Goal: Task Accomplishment & Management: Manage account settings

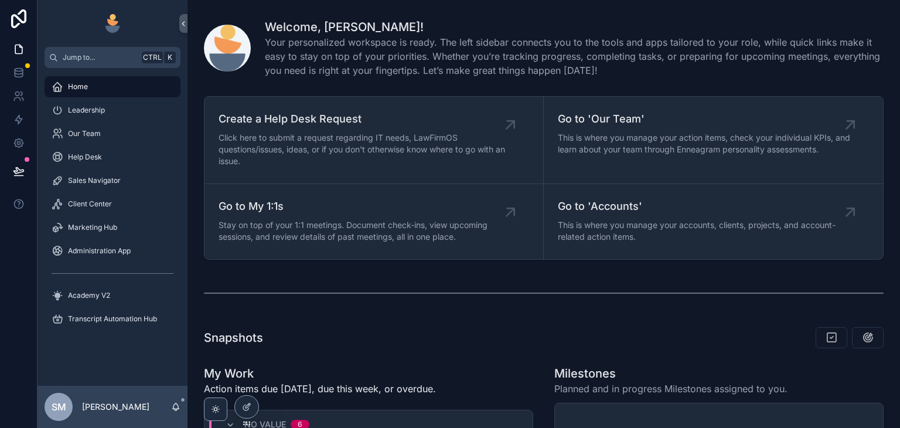
click at [140, 106] on div "Leadership" at bounding box center [113, 110] width 122 height 19
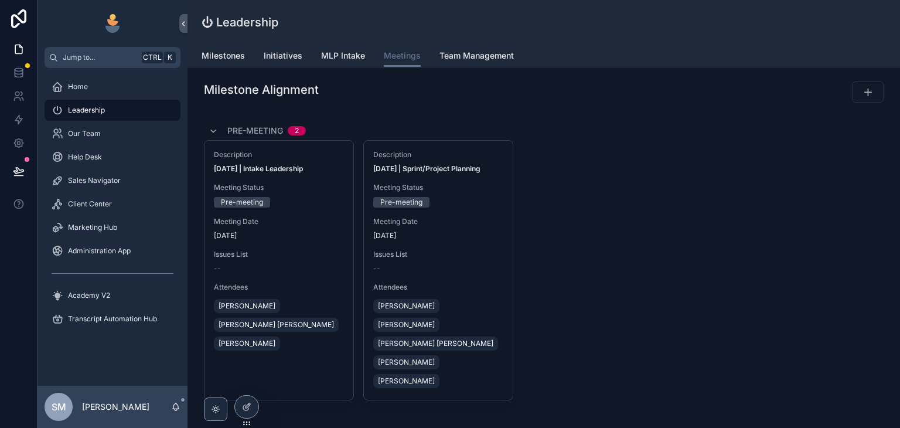
click at [0, 0] on icon at bounding box center [0, 0] width 0 height 0
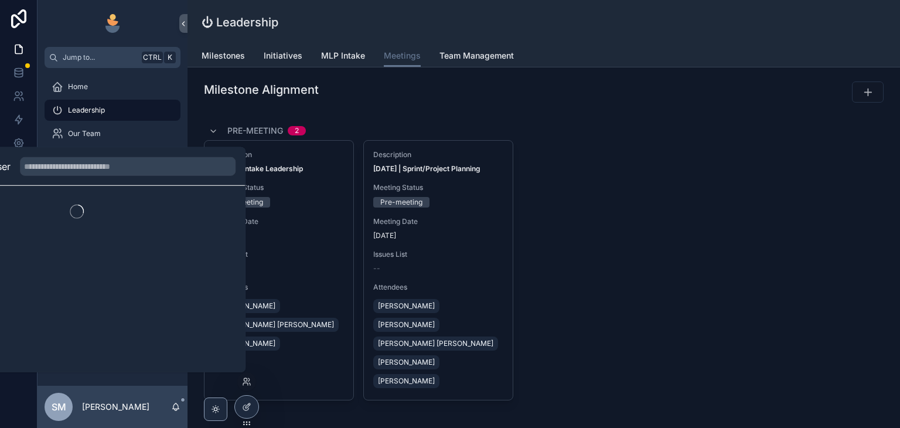
click at [247, 380] on icon at bounding box center [246, 381] width 9 height 9
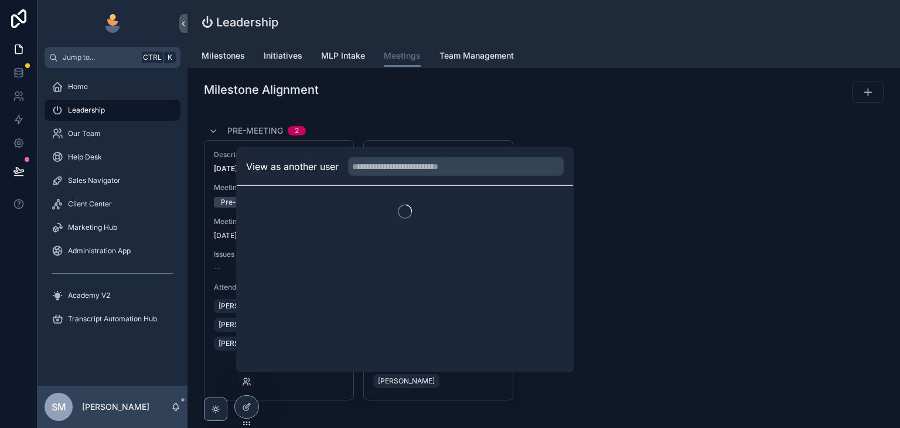
click at [416, 172] on input "text" at bounding box center [456, 166] width 216 height 19
click at [417, 167] on input "text" at bounding box center [456, 166] width 216 height 19
type input "*******"
click at [0, 0] on button "Select" at bounding box center [0, 0] width 0 height 0
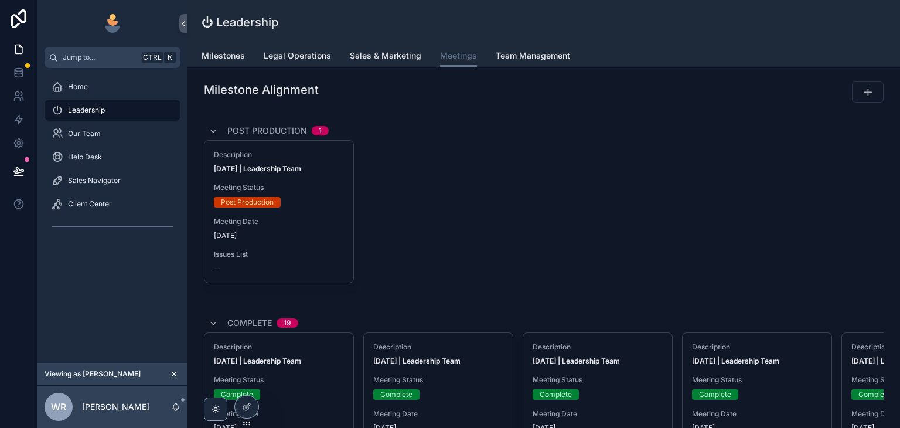
click at [311, 62] on link "Legal Operations" at bounding box center [297, 56] width 67 height 23
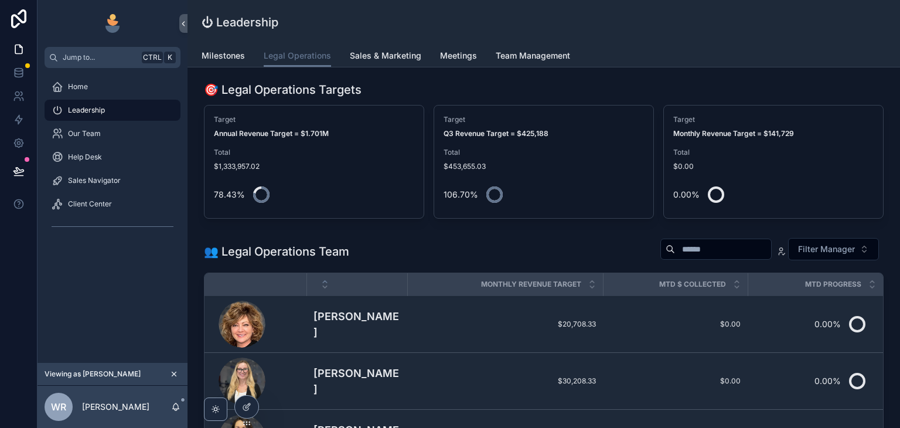
click at [456, 57] on span "Meetings" at bounding box center [458, 56] width 37 height 12
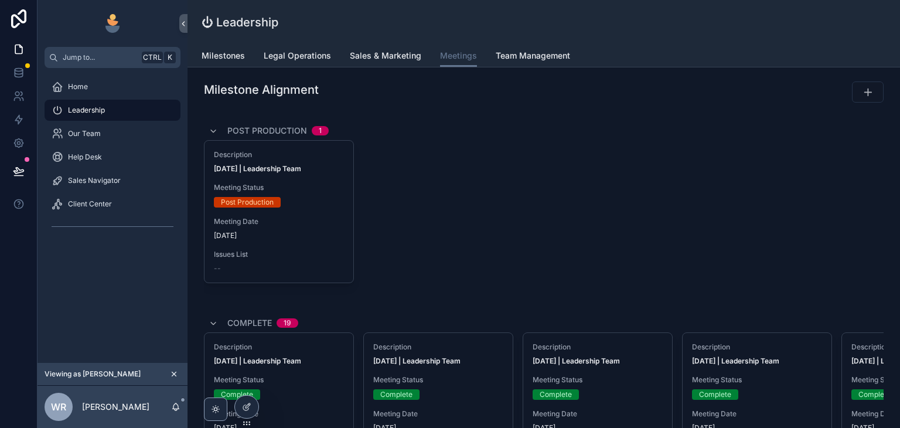
click at [325, 210] on div "Description Sep 26, 2025 | Leadership Team Meeting Status Post Production Meeti…" at bounding box center [279, 212] width 149 height 142
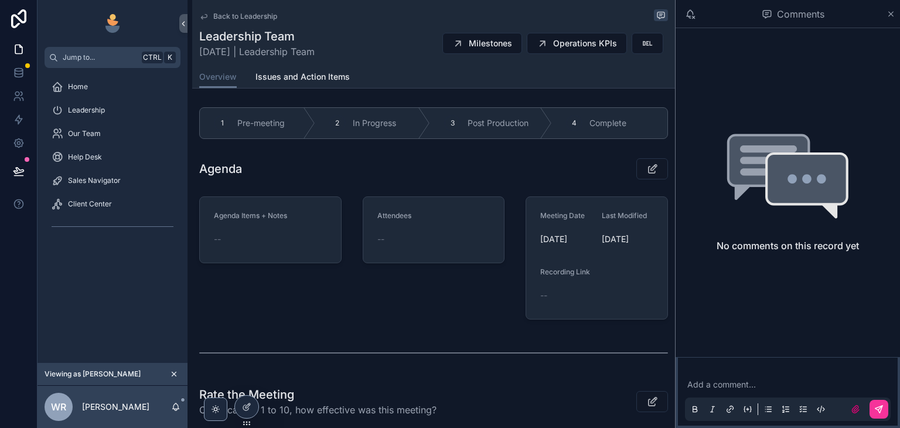
click at [594, 121] on span "Complete" at bounding box center [608, 123] width 37 height 12
click at [205, 17] on icon "scrollable content" at bounding box center [203, 16] width 9 height 9
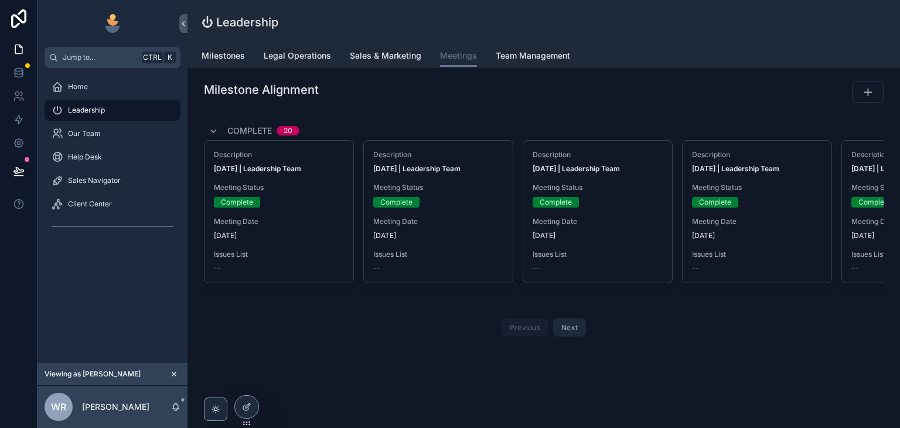
click at [459, 108] on div "Milestone Alignment Complete 20 Description Sep 26, 2025 | Leadership Team Meet…" at bounding box center [544, 243] width 713 height 353
click at [210, 134] on icon "scrollable content" at bounding box center [213, 131] width 9 height 9
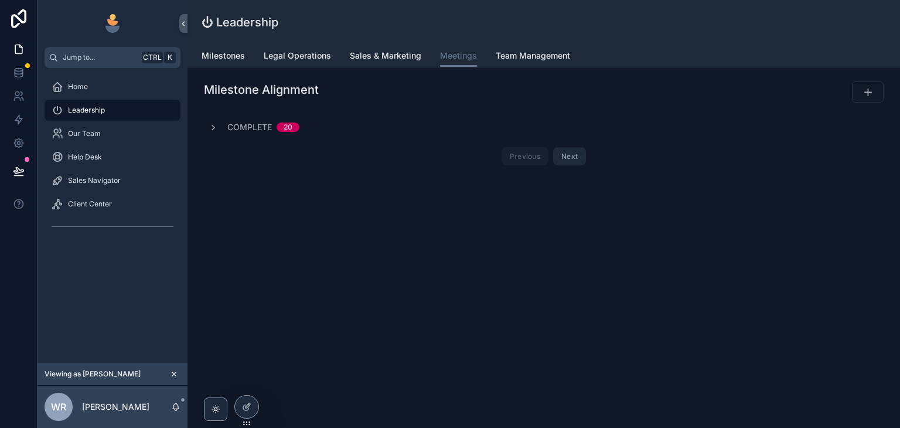
click at [211, 128] on icon "scrollable content" at bounding box center [213, 127] width 9 height 9
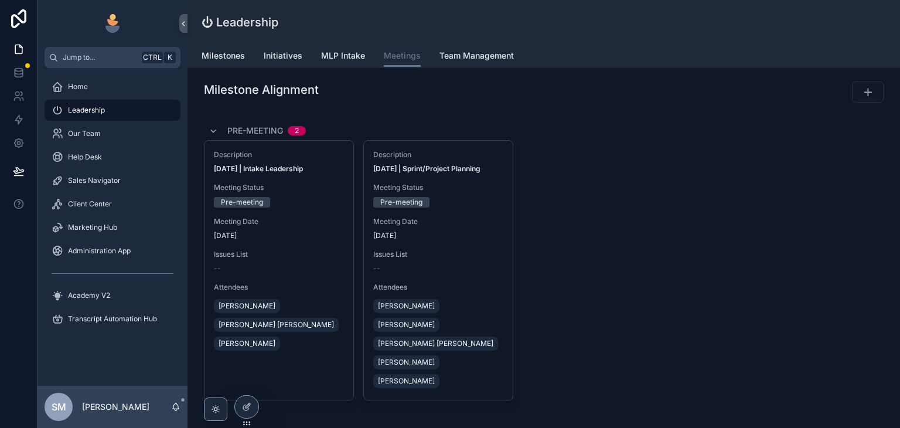
click at [0, 0] on icon at bounding box center [0, 0] width 0 height 0
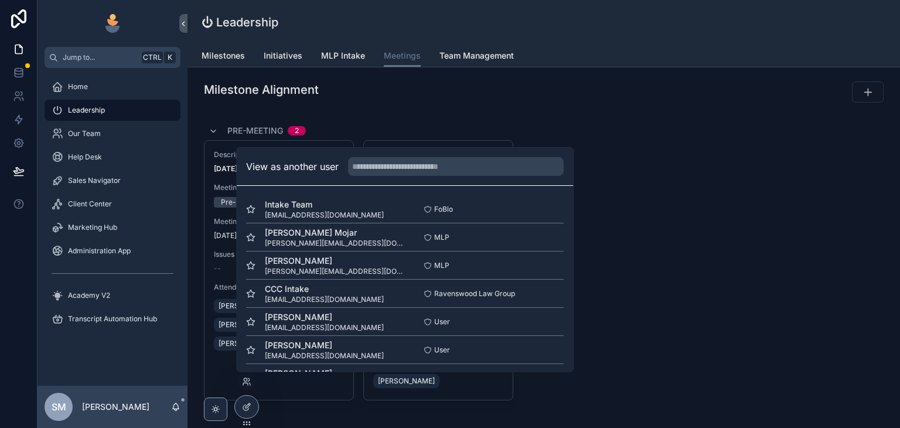
click at [399, 171] on input "text" at bounding box center [456, 166] width 216 height 19
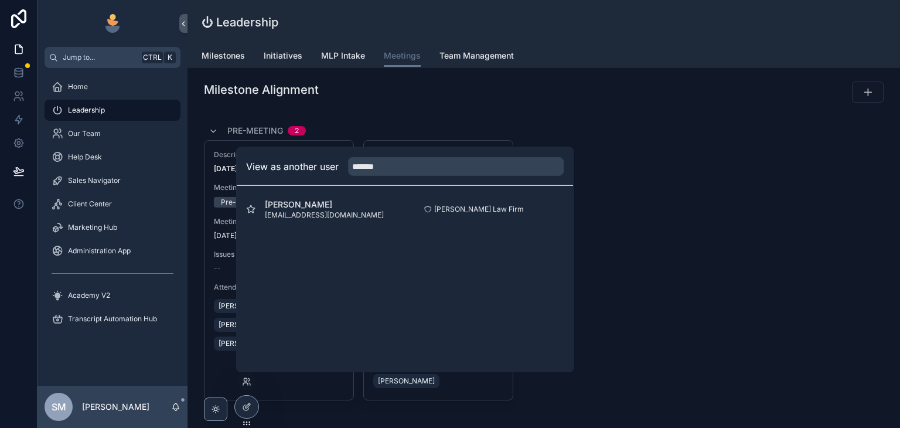
type input "*******"
click at [0, 0] on button "Select" at bounding box center [0, 0] width 0 height 0
